Goal: Information Seeking & Learning: Check status

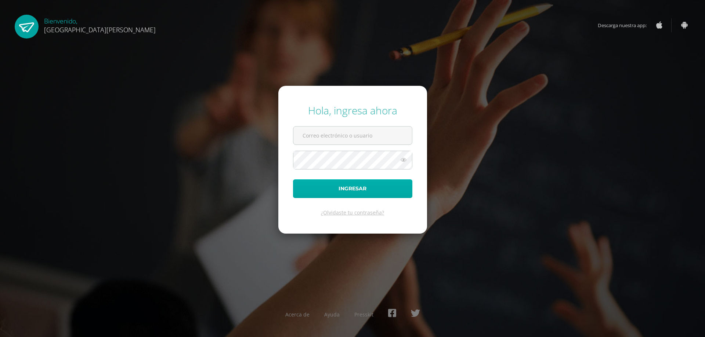
type input "[EMAIL_ADDRESS][DOMAIN_NAME]"
click at [351, 192] on button "Ingresar" at bounding box center [352, 189] width 119 height 19
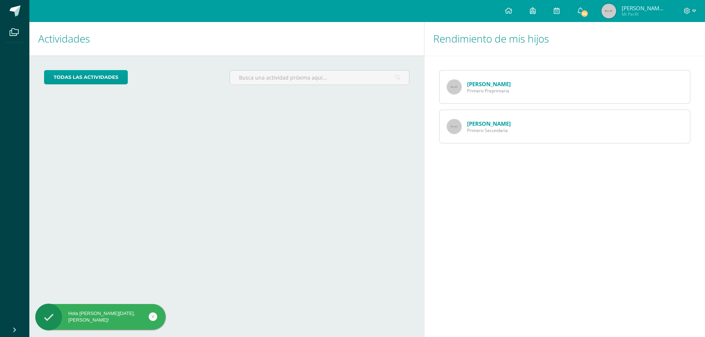
click at [477, 84] on link "Sarah Contreras" at bounding box center [489, 83] width 44 height 7
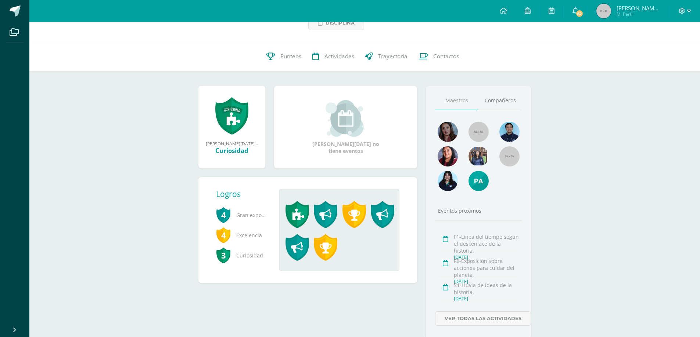
scroll to position [77, 0]
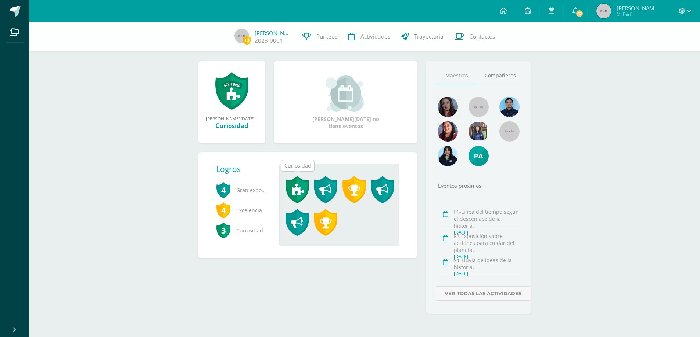
click at [299, 193] on span at bounding box center [297, 189] width 24 height 27
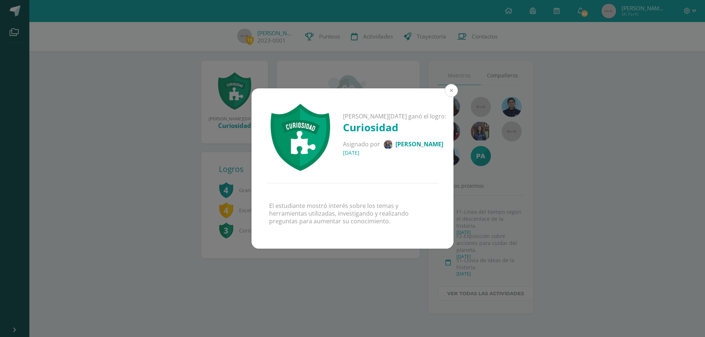
click at [449, 90] on button at bounding box center [451, 90] width 13 height 13
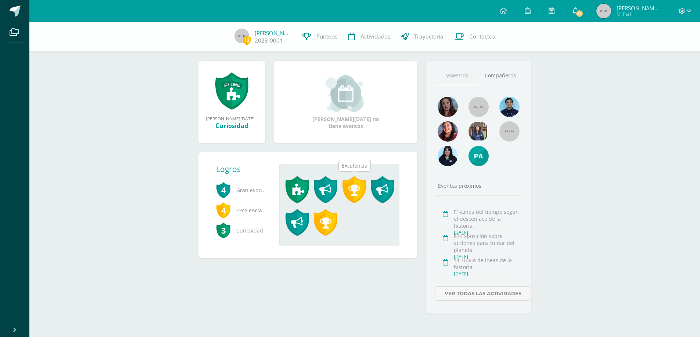
click at [352, 190] on span at bounding box center [354, 189] width 24 height 27
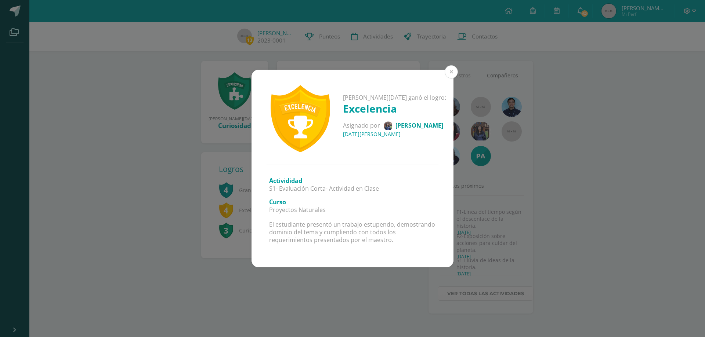
click at [449, 71] on button at bounding box center [451, 71] width 13 height 13
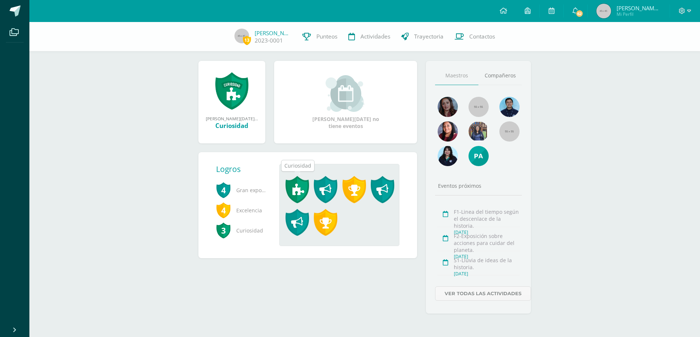
click at [296, 190] on span at bounding box center [297, 189] width 24 height 27
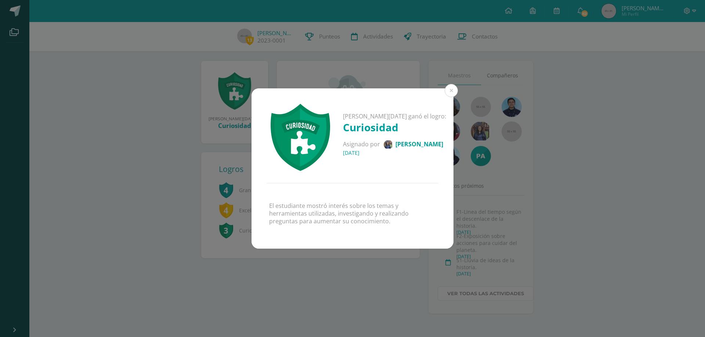
click at [375, 264] on div "Sarah Lucia ganó el logro: Curiosidad Asignado por Katheryn Montepeque 22 de Ju…" at bounding box center [352, 168] width 705 height 337
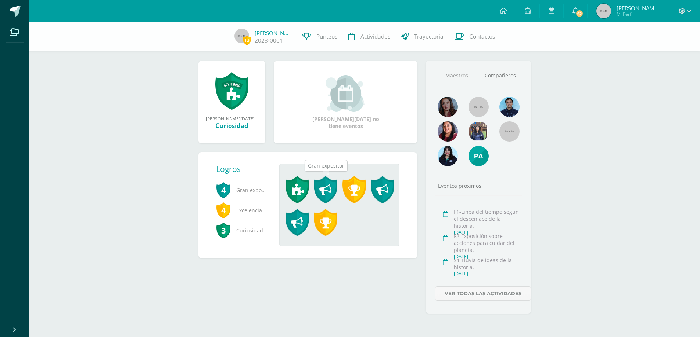
click at [326, 187] on span at bounding box center [326, 189] width 24 height 27
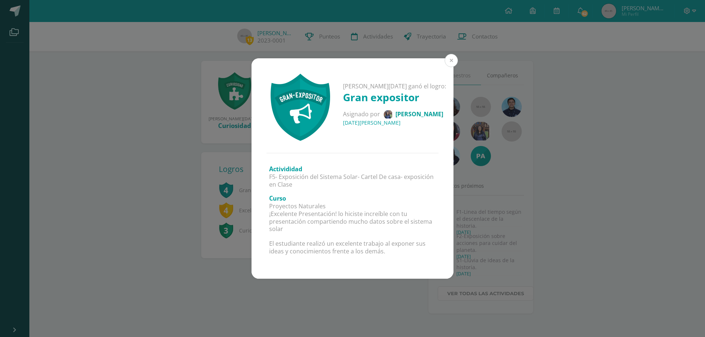
click at [450, 61] on button at bounding box center [451, 60] width 13 height 13
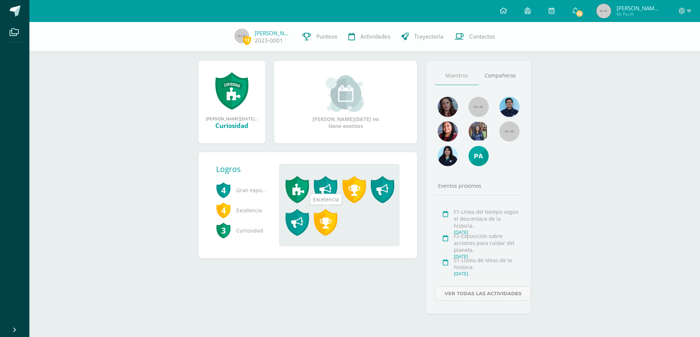
click at [324, 224] on span at bounding box center [326, 222] width 24 height 27
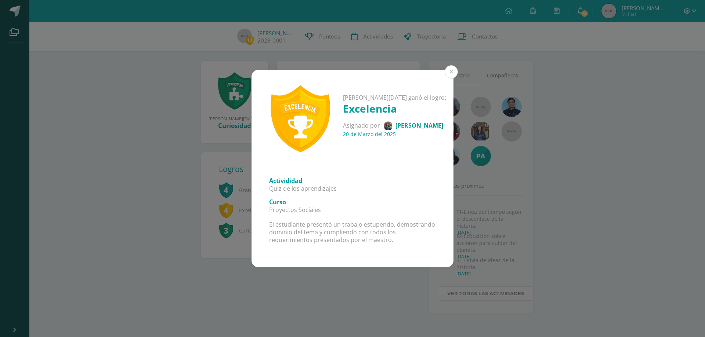
click at [451, 71] on button at bounding box center [451, 71] width 13 height 13
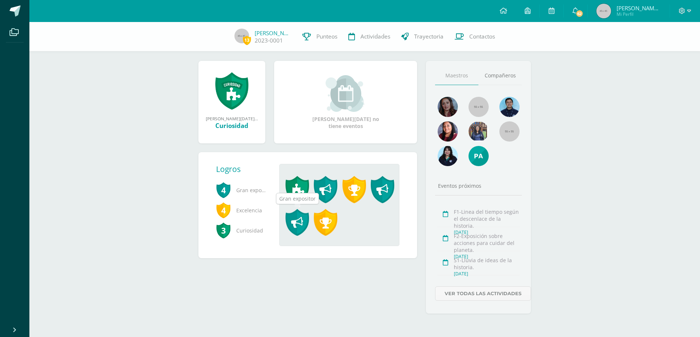
click at [297, 224] on span at bounding box center [297, 222] width 24 height 27
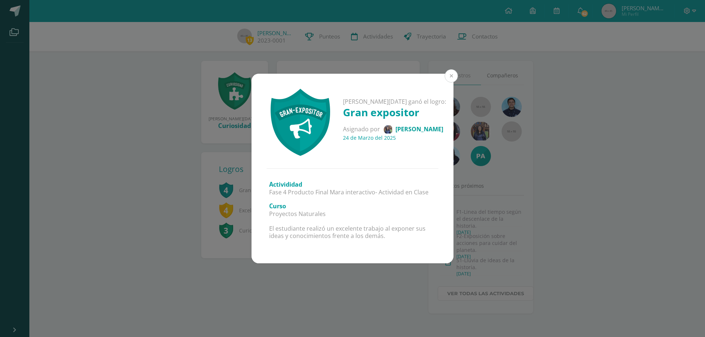
click at [449, 75] on button at bounding box center [451, 75] width 13 height 13
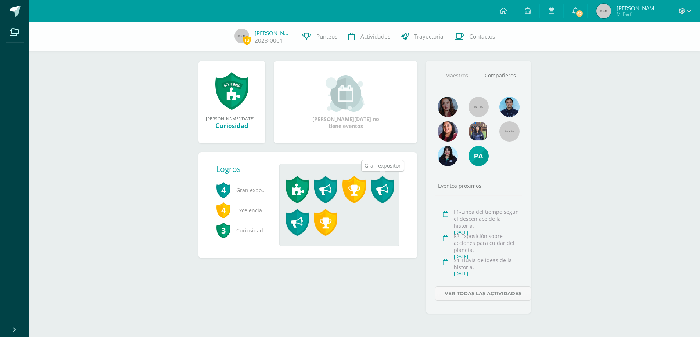
click at [384, 189] on span at bounding box center [383, 189] width 24 height 27
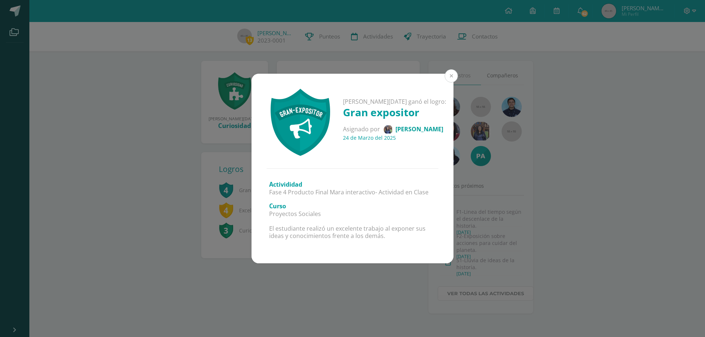
click at [449, 77] on button at bounding box center [451, 75] width 13 height 13
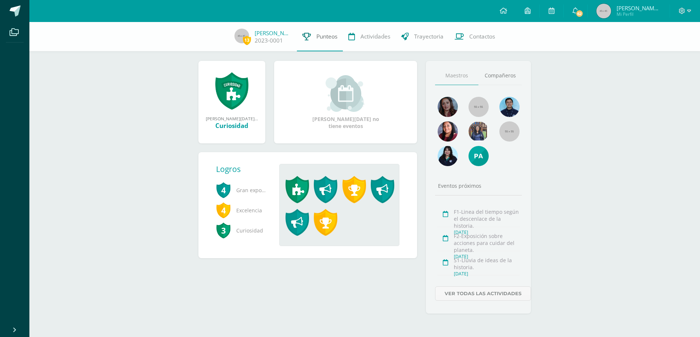
click at [324, 36] on span "Punteos" at bounding box center [326, 37] width 21 height 8
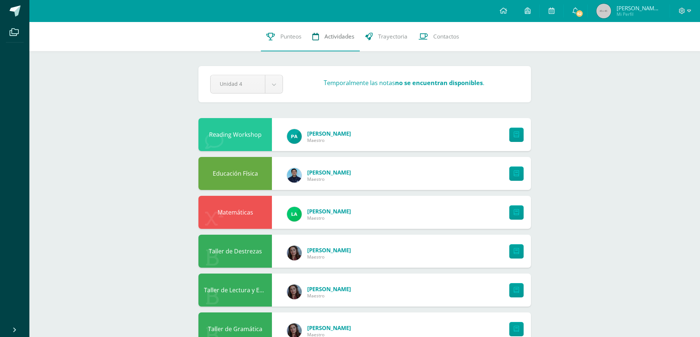
click at [334, 36] on span "Actividades" at bounding box center [339, 37] width 30 height 8
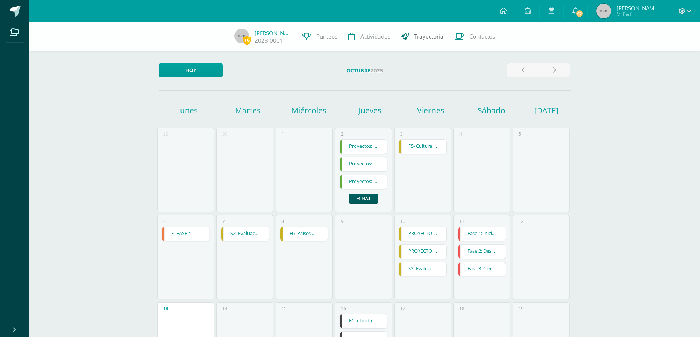
click at [429, 35] on span "Trayectoria" at bounding box center [428, 37] width 29 height 8
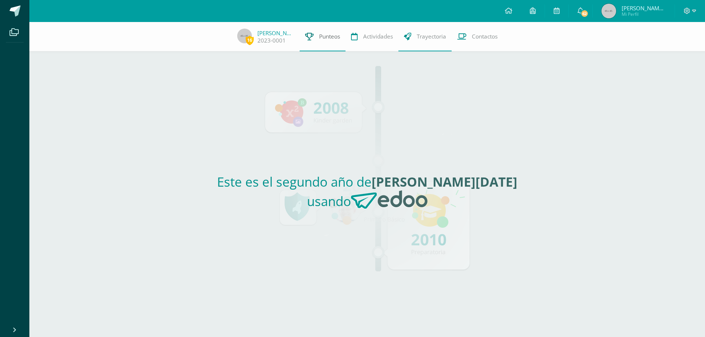
click at [335, 38] on span "Punteos" at bounding box center [329, 37] width 21 height 8
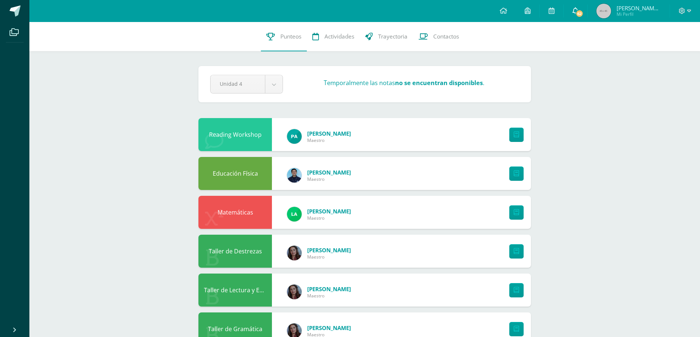
click at [578, 10] on icon at bounding box center [575, 10] width 6 height 7
